Goal: Information Seeking & Learning: Learn about a topic

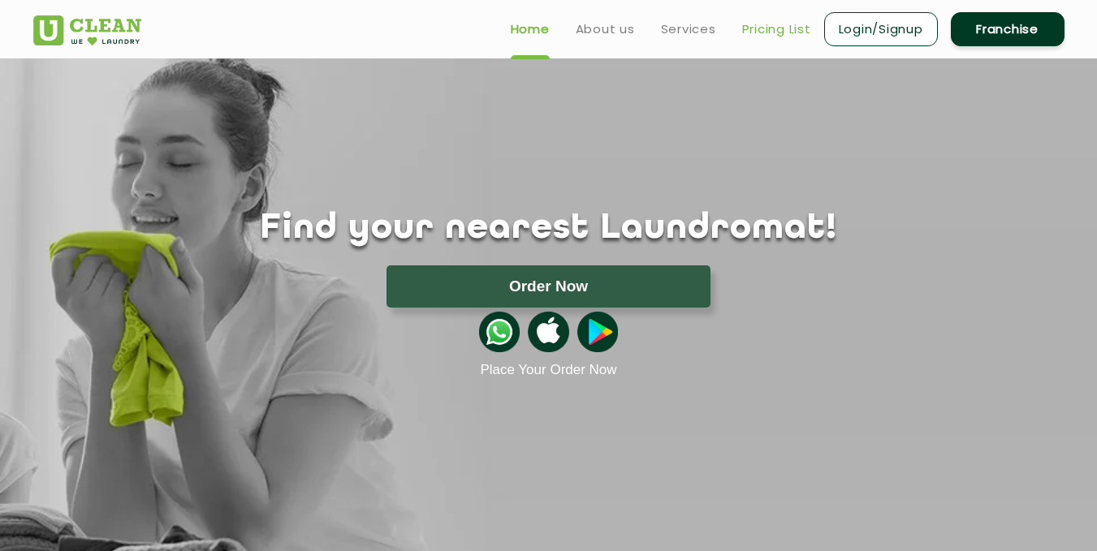
click at [784, 28] on link "Pricing List" at bounding box center [776, 28] width 69 height 19
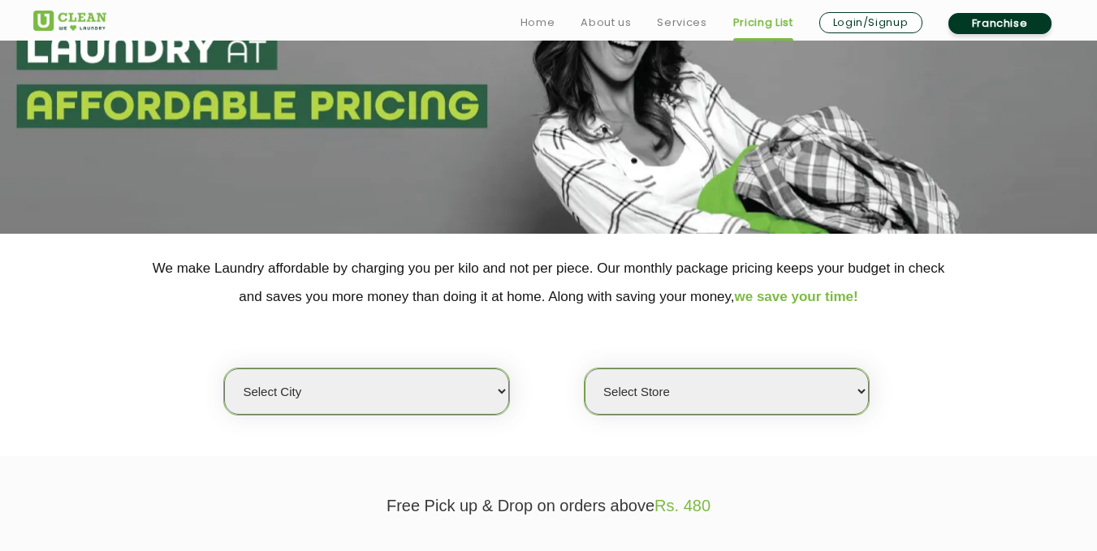
scroll to position [244, 0]
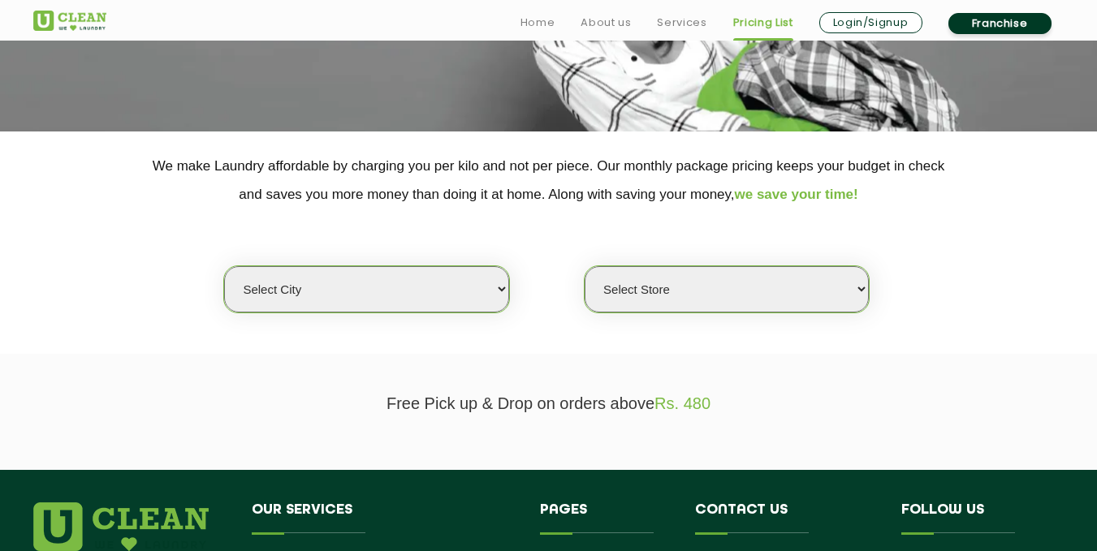
click at [470, 294] on select "Select city [GEOGRAPHIC_DATA] [GEOGRAPHIC_DATA] [GEOGRAPHIC_DATA] [GEOGRAPHIC_D…" at bounding box center [366, 289] width 284 height 46
select select "12"
click at [224, 266] on select "Select city [GEOGRAPHIC_DATA] [GEOGRAPHIC_DATA] [GEOGRAPHIC_DATA] [GEOGRAPHIC_D…" at bounding box center [366, 289] width 284 height 46
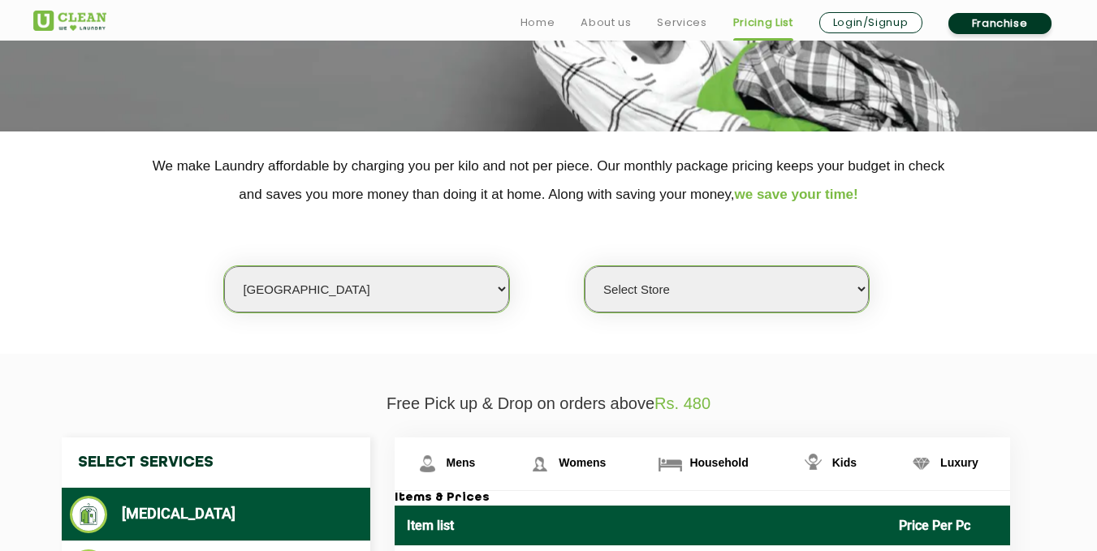
click at [787, 299] on select "Select Store UClean Shivranjani" at bounding box center [727, 289] width 284 height 46
select select "25"
click at [585, 266] on select "Select Store UClean Shivranjani" at bounding box center [727, 289] width 284 height 46
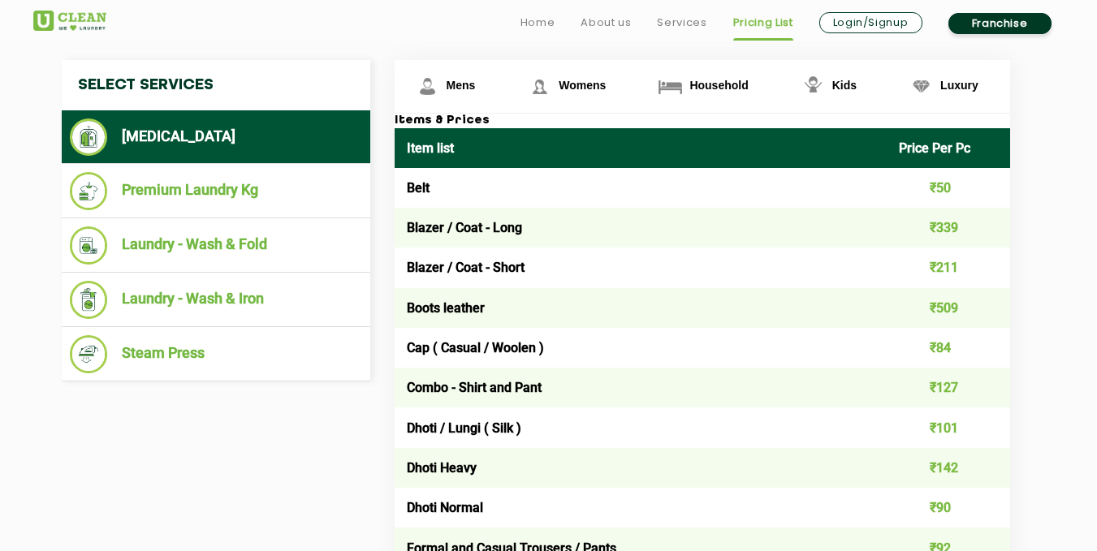
scroll to position [650, 0]
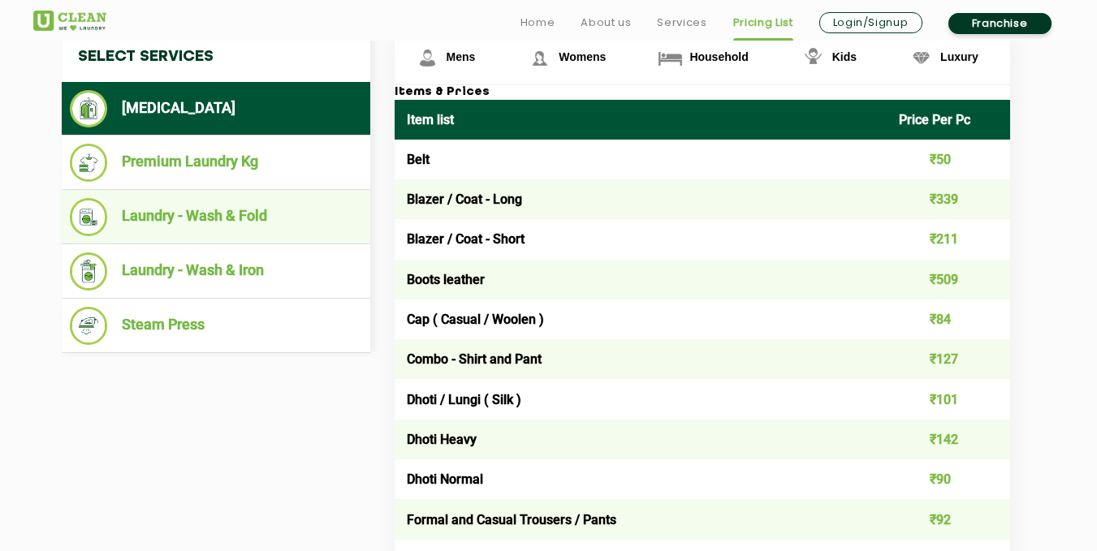
click at [163, 216] on li "Laundry - Wash & Fold" at bounding box center [216, 217] width 292 height 38
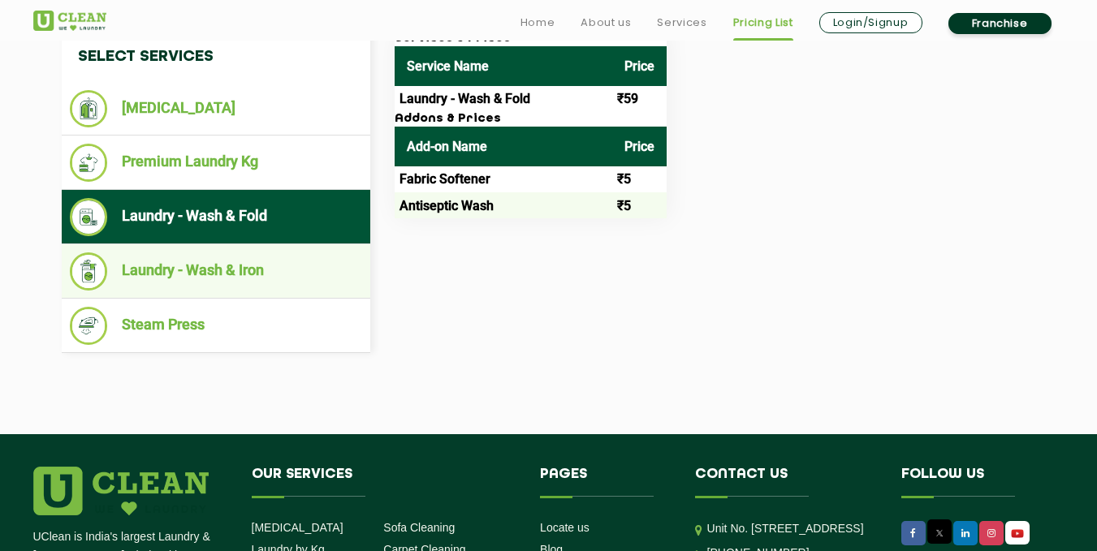
click at [274, 279] on li "Laundry - Wash & Iron" at bounding box center [216, 272] width 292 height 38
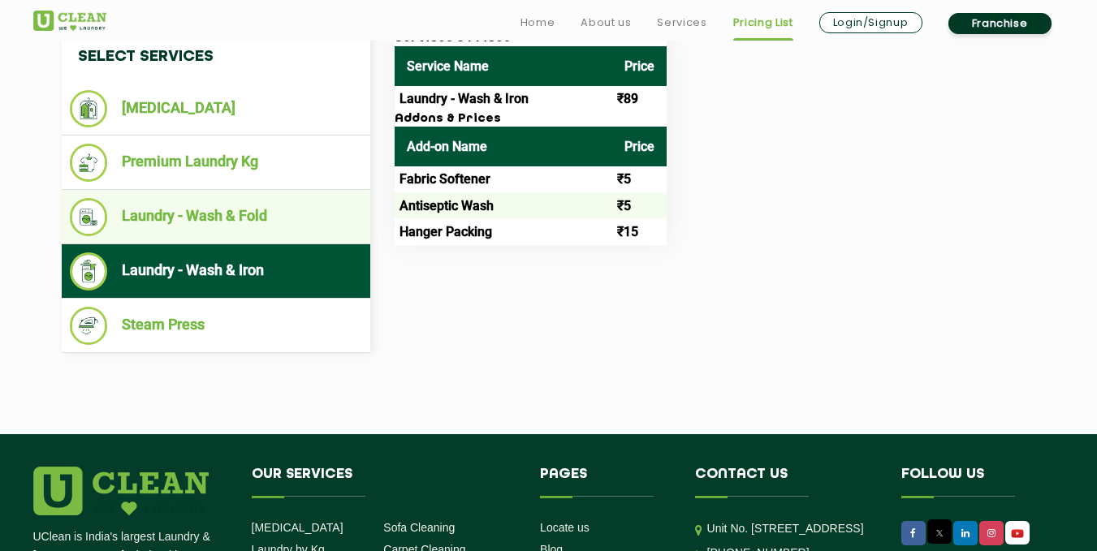
click at [274, 223] on li "Laundry - Wash & Fold" at bounding box center [216, 217] width 292 height 38
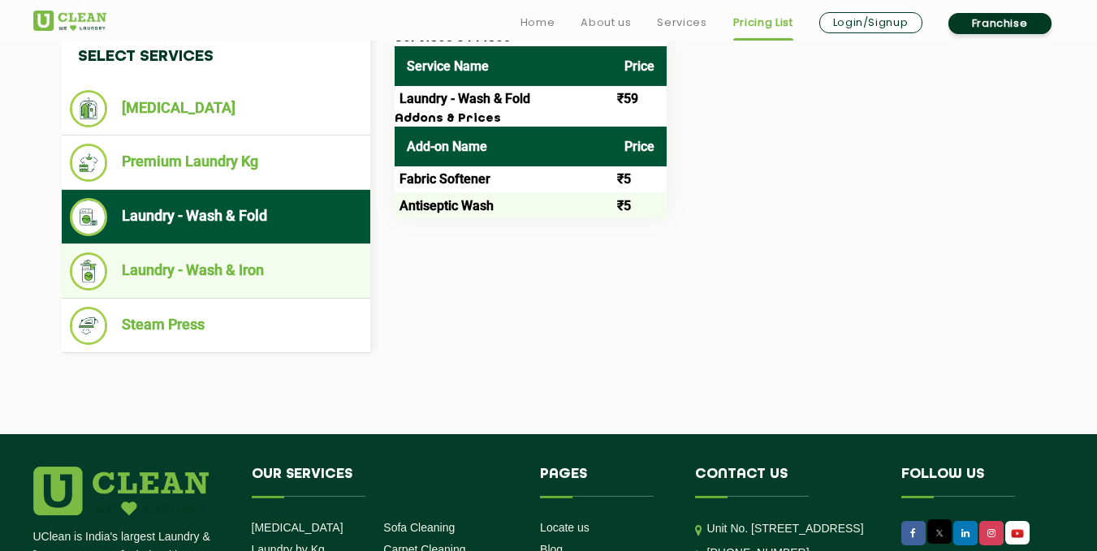
click at [259, 262] on li "Laundry - Wash & Iron" at bounding box center [216, 272] width 292 height 38
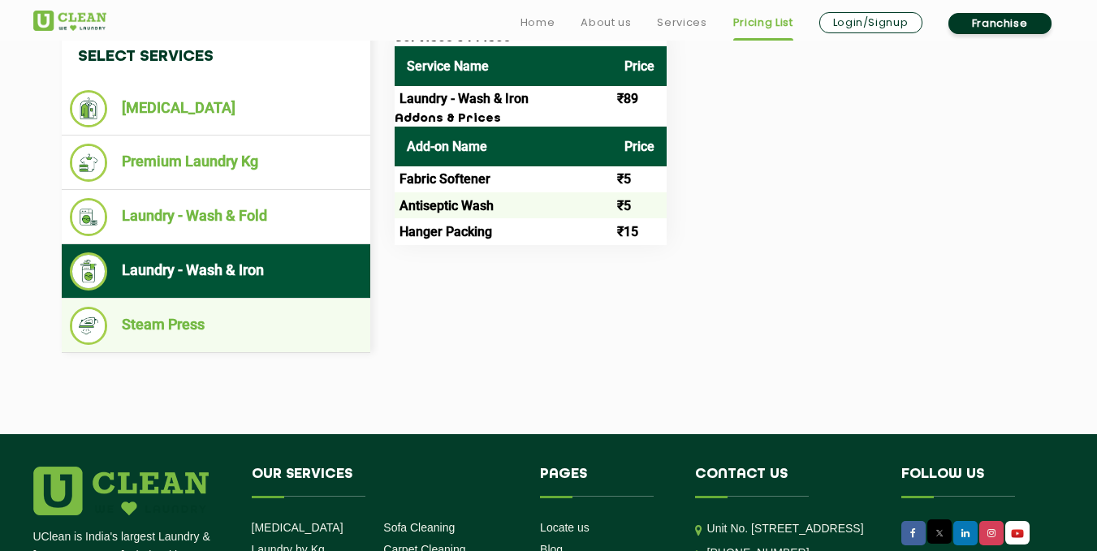
click at [184, 324] on li "Steam Press" at bounding box center [216, 326] width 292 height 38
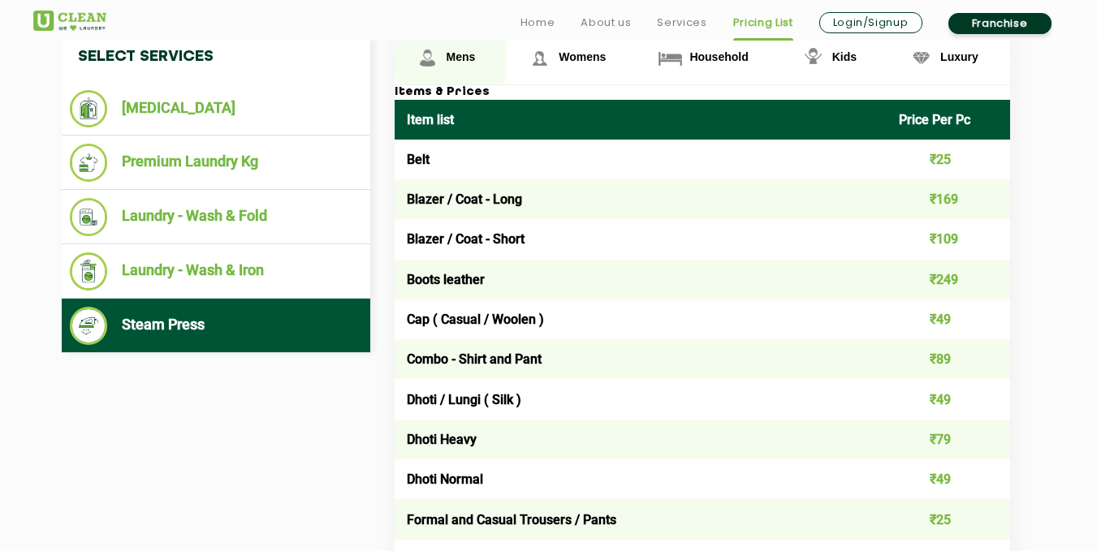
click at [455, 57] on span "Mens" at bounding box center [461, 56] width 29 height 13
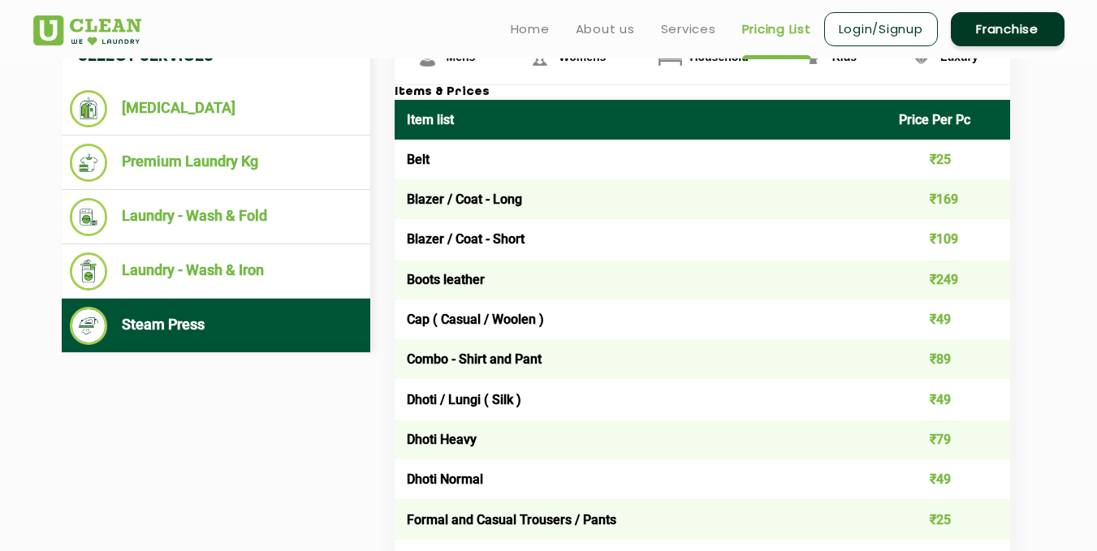
scroll to position [568, 0]
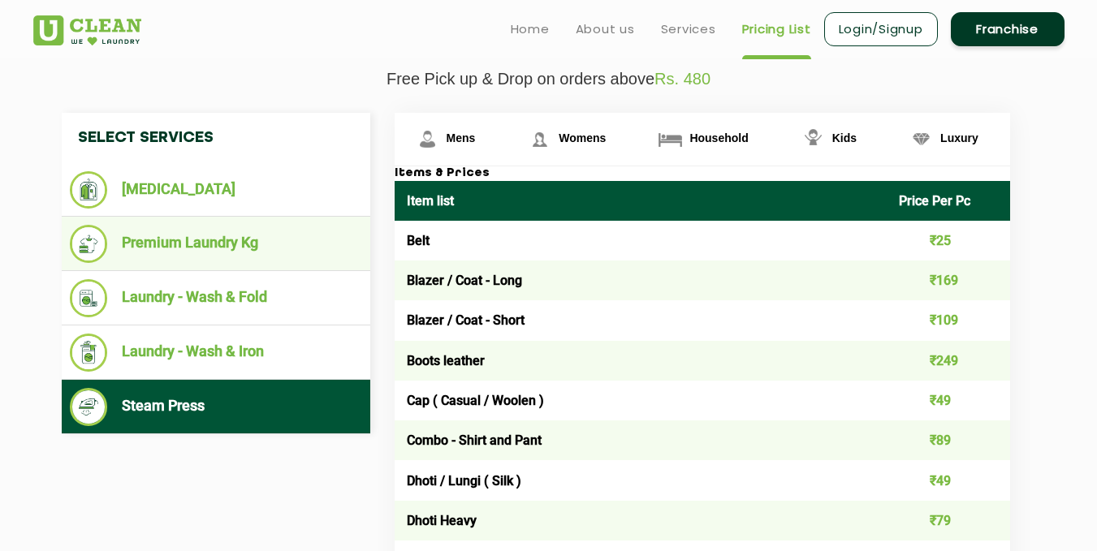
click at [197, 250] on li "Premium Laundry Kg" at bounding box center [216, 244] width 292 height 38
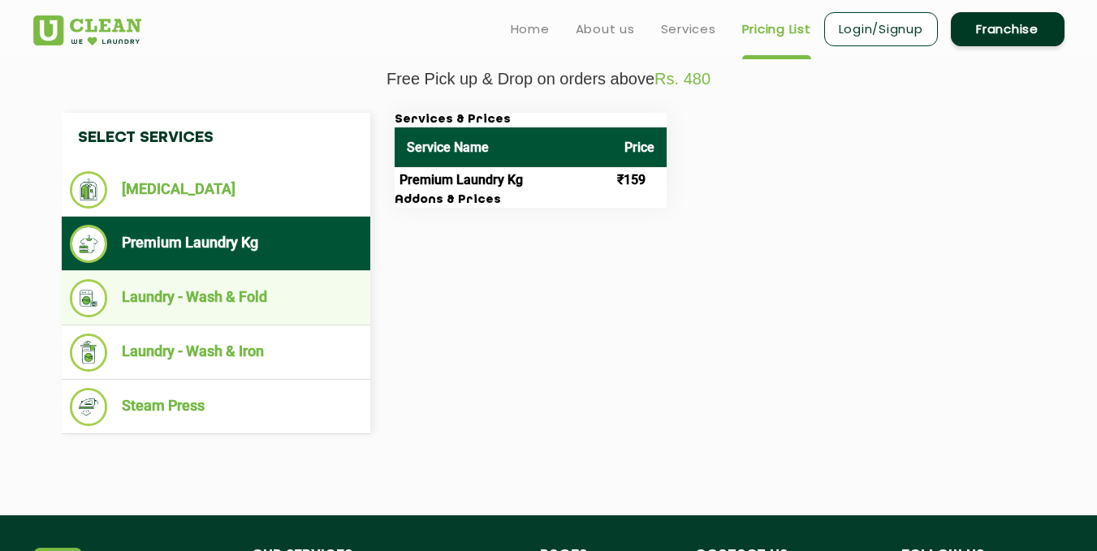
click at [197, 309] on li "Laundry - Wash & Fold" at bounding box center [216, 298] width 292 height 38
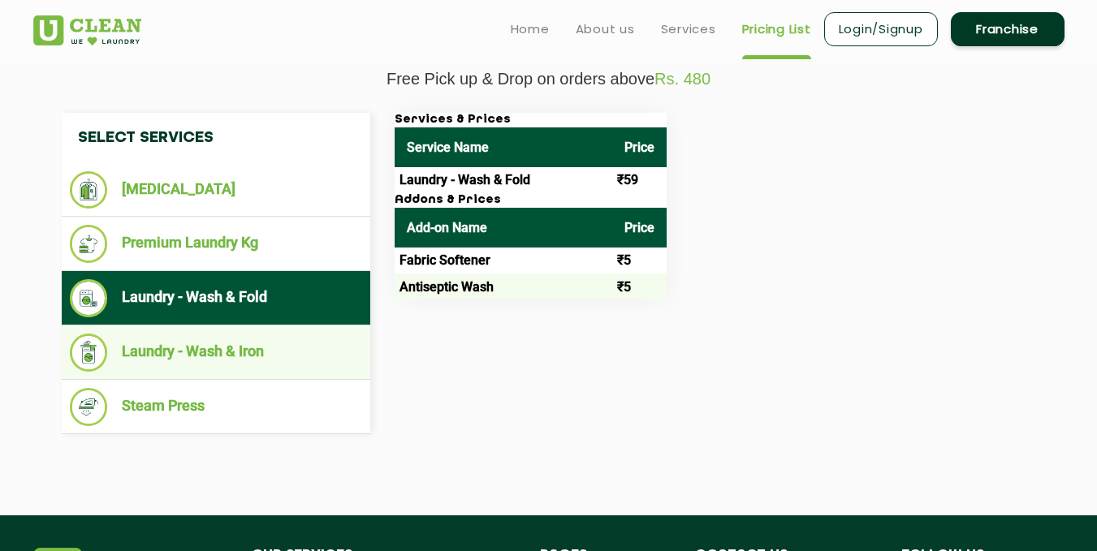
click at [196, 362] on li "Laundry - Wash & Iron" at bounding box center [216, 353] width 292 height 38
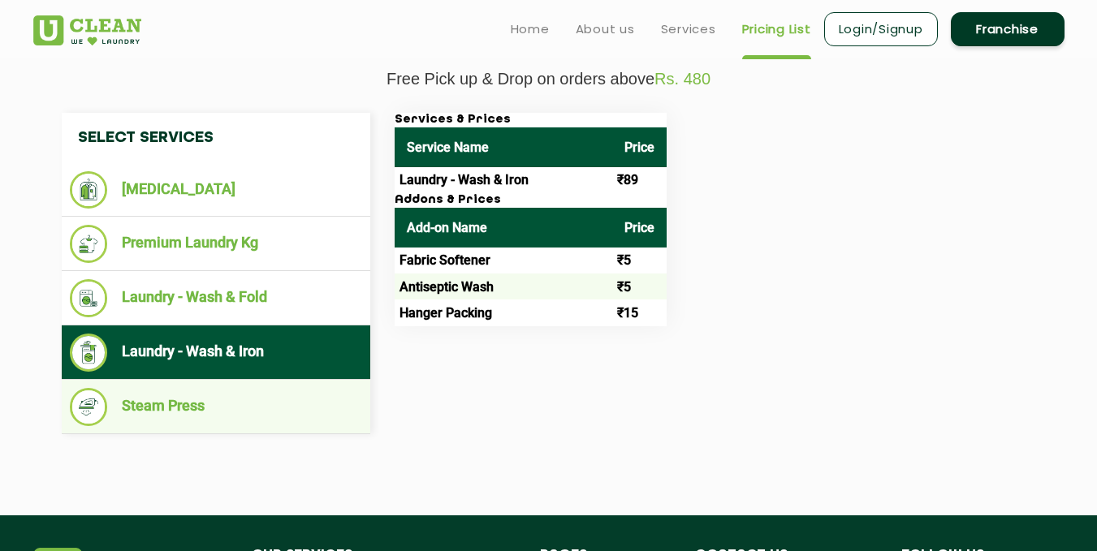
click at [195, 384] on ul "Steam Press" at bounding box center [216, 407] width 309 height 54
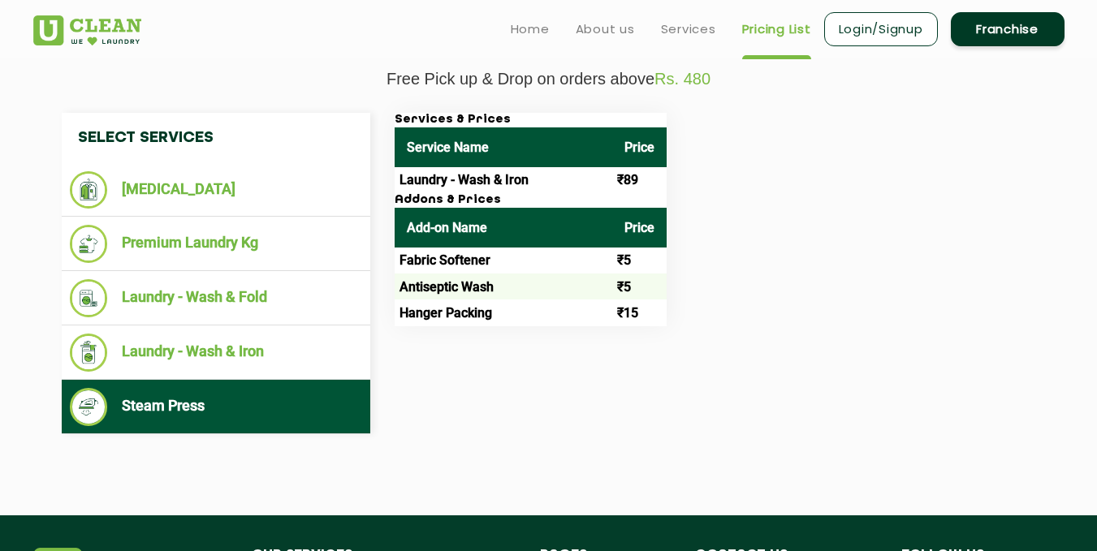
click at [129, 403] on li "Steam Press" at bounding box center [216, 407] width 292 height 38
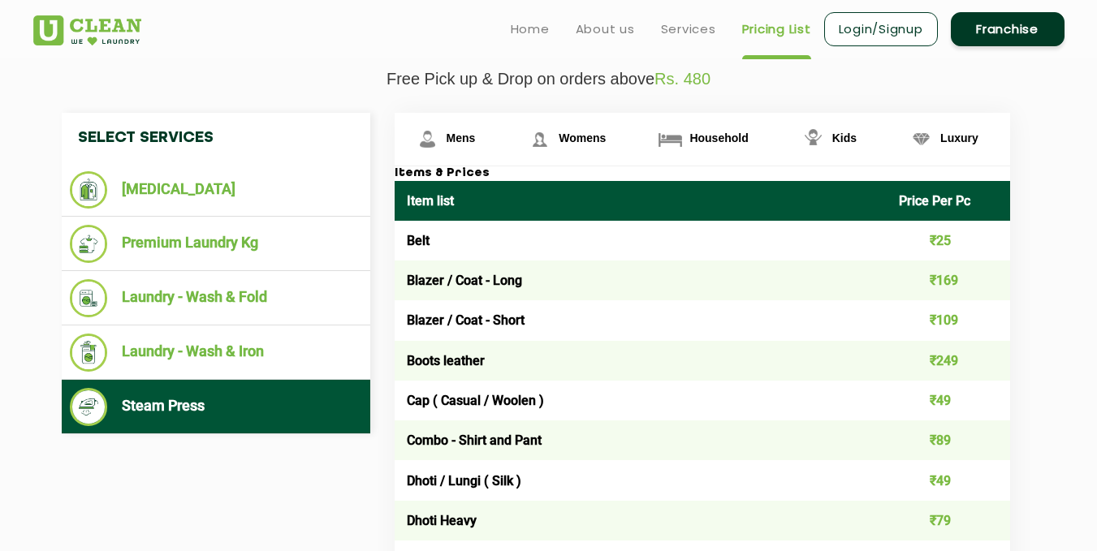
click at [451, 295] on td "Blazer / Coat - Long" at bounding box center [641, 281] width 493 height 40
click at [456, 283] on td "Blazer / Coat - Long" at bounding box center [641, 281] width 493 height 40
click at [929, 281] on td "₹169" at bounding box center [948, 281] width 123 height 40
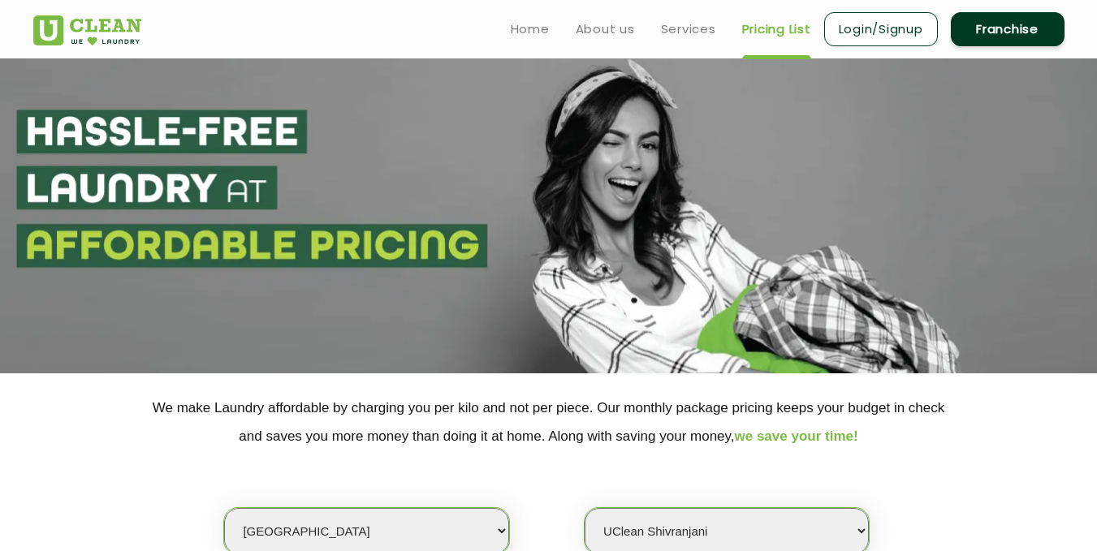
scroll to position [0, 0]
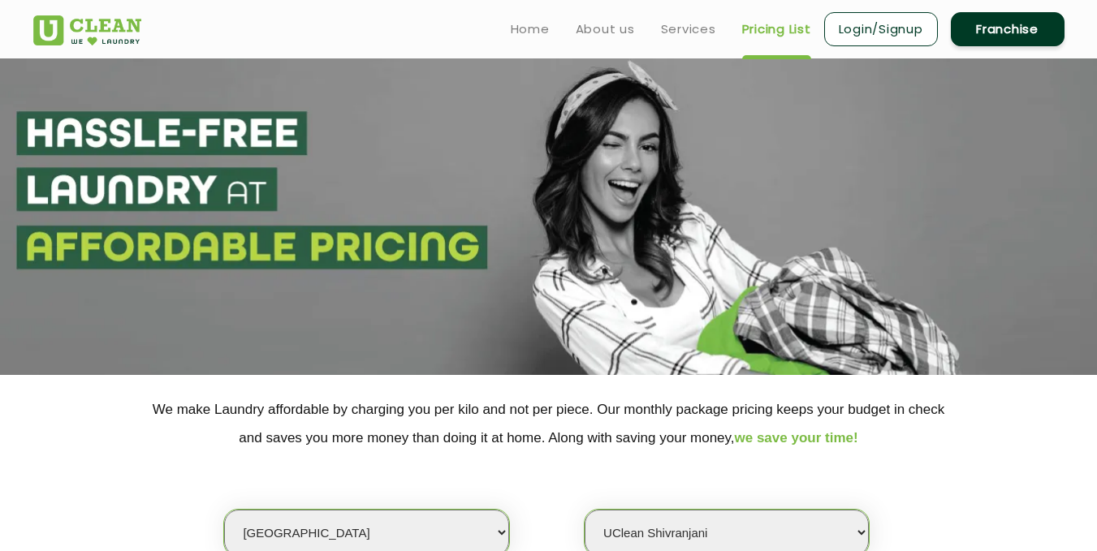
click at [893, 28] on link "Login/Signup" at bounding box center [881, 29] width 114 height 34
select select "0"
